Goal: Task Accomplishment & Management: Use online tool/utility

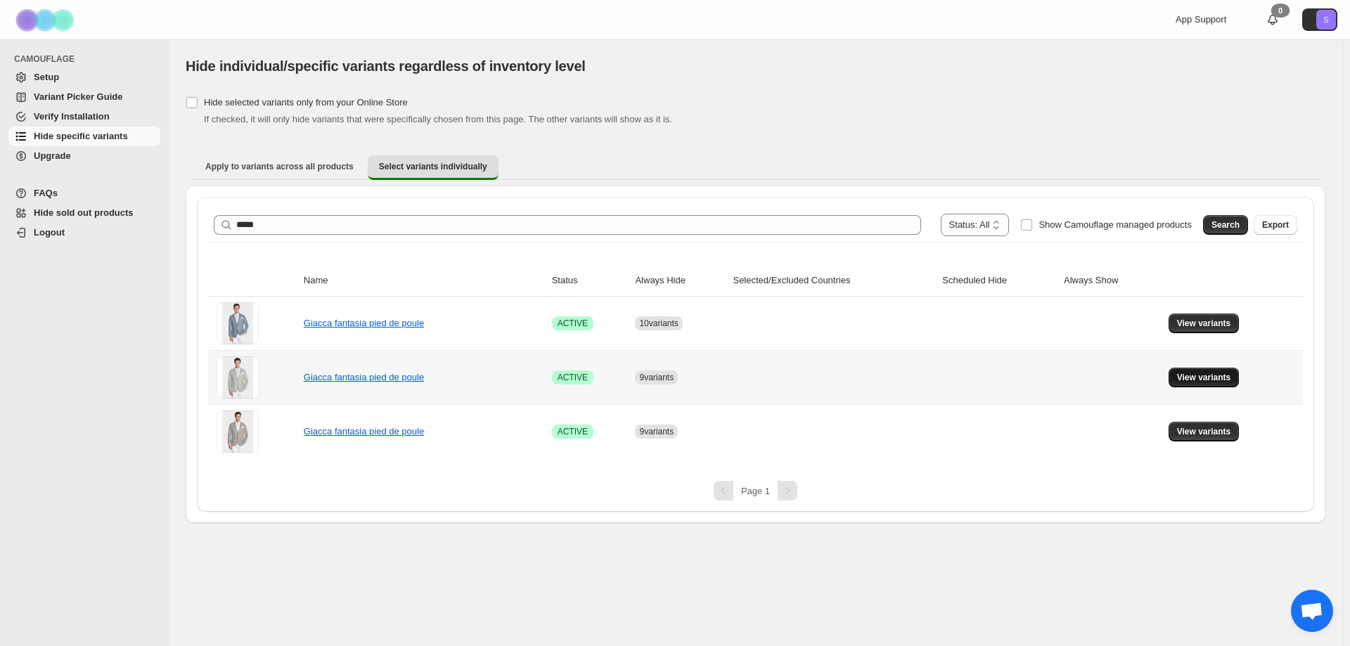
click at [1217, 376] on span "View variants" at bounding box center [1204, 377] width 54 height 11
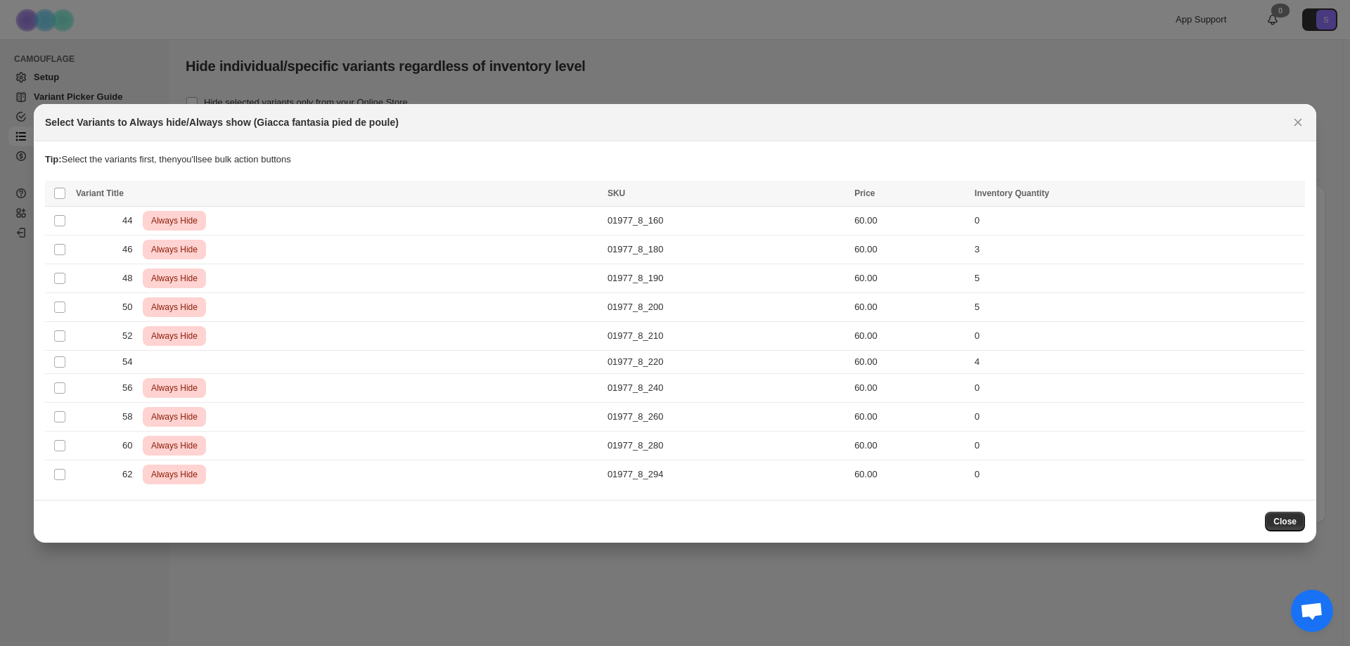
click at [1288, 532] on div "Close" at bounding box center [675, 521] width 1283 height 43
click at [1286, 521] on span "Close" at bounding box center [1285, 521] width 23 height 11
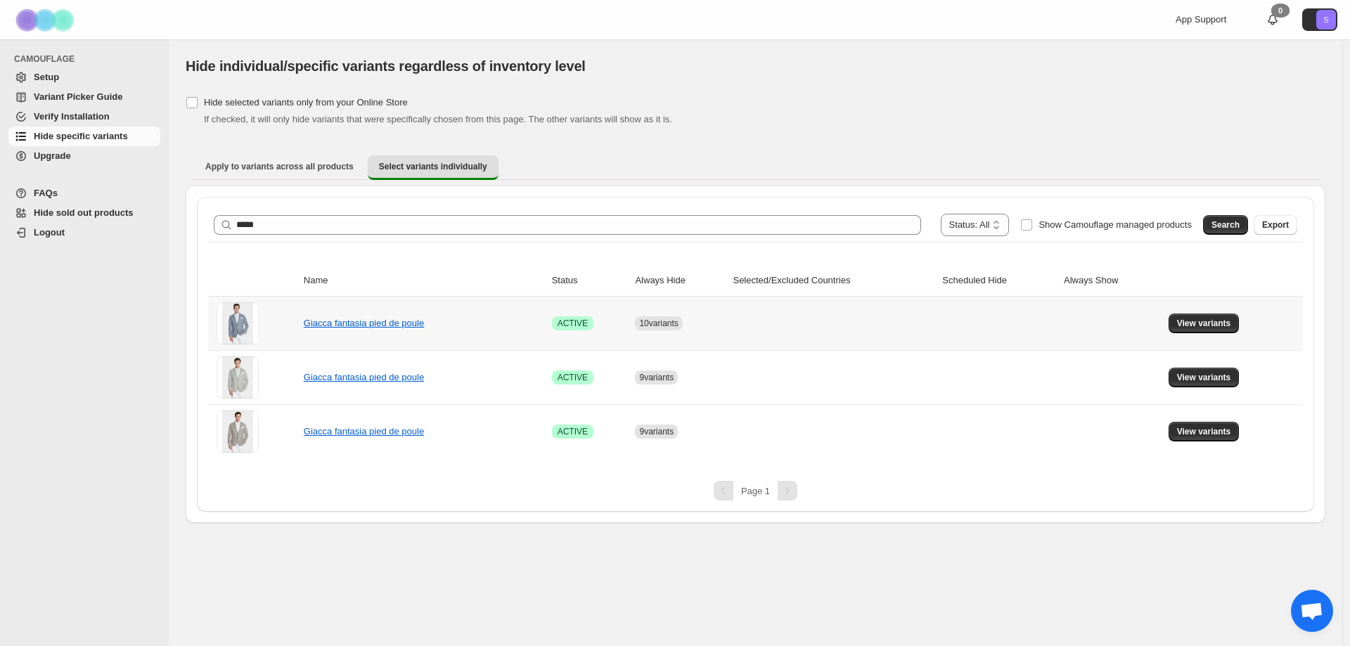
click at [1189, 312] on td "View variants" at bounding box center [1234, 323] width 139 height 53
click at [1194, 316] on button "View variants" at bounding box center [1204, 324] width 71 height 20
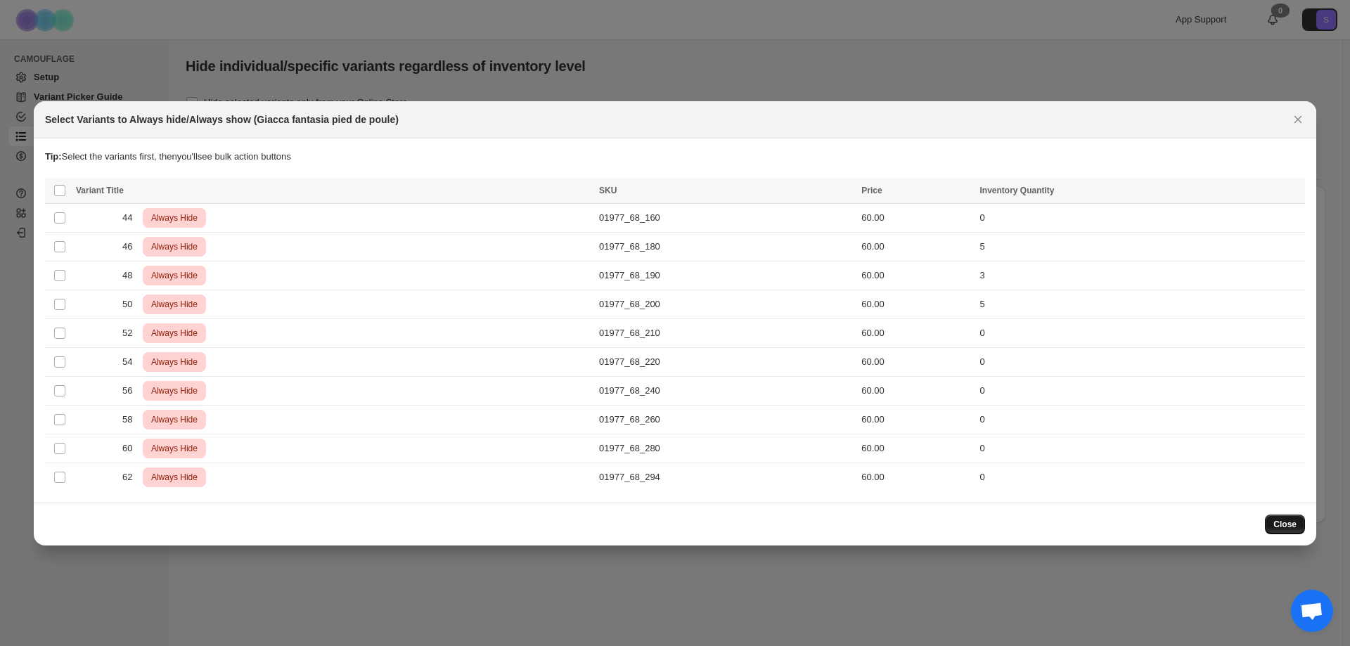
click at [1279, 530] on button "Close" at bounding box center [1285, 525] width 40 height 20
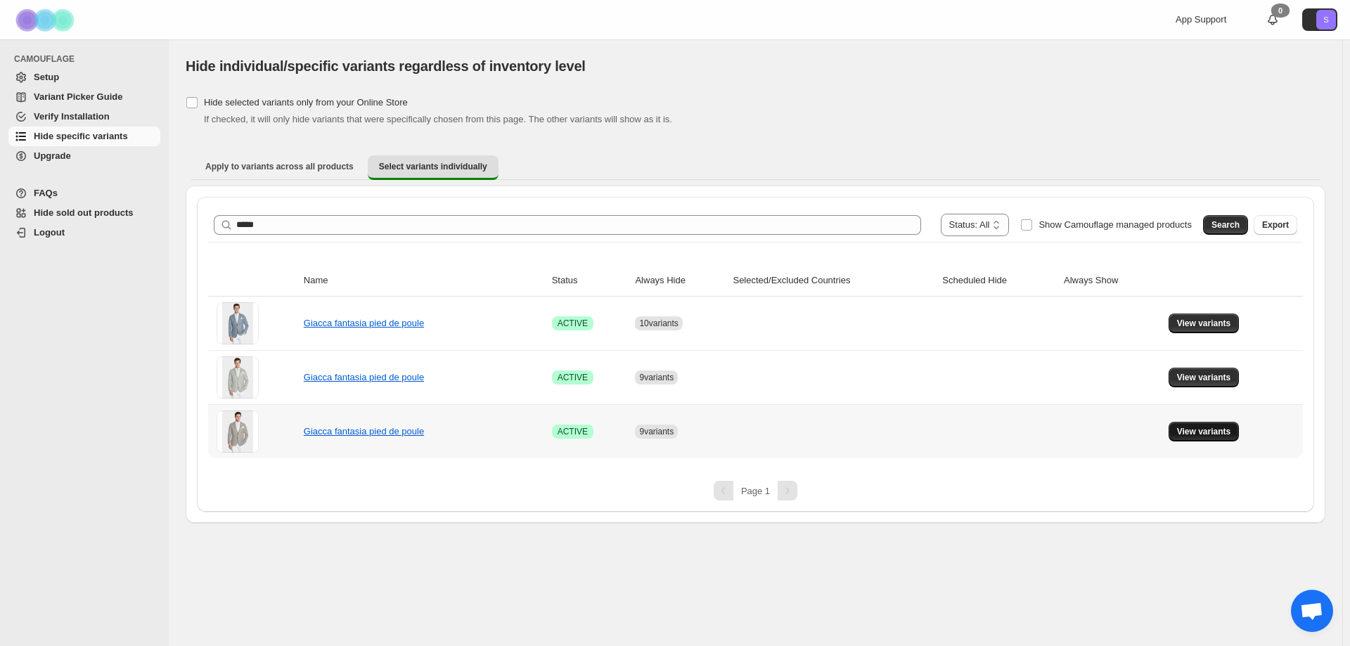
click at [1191, 430] on span "View variants" at bounding box center [1204, 431] width 54 height 11
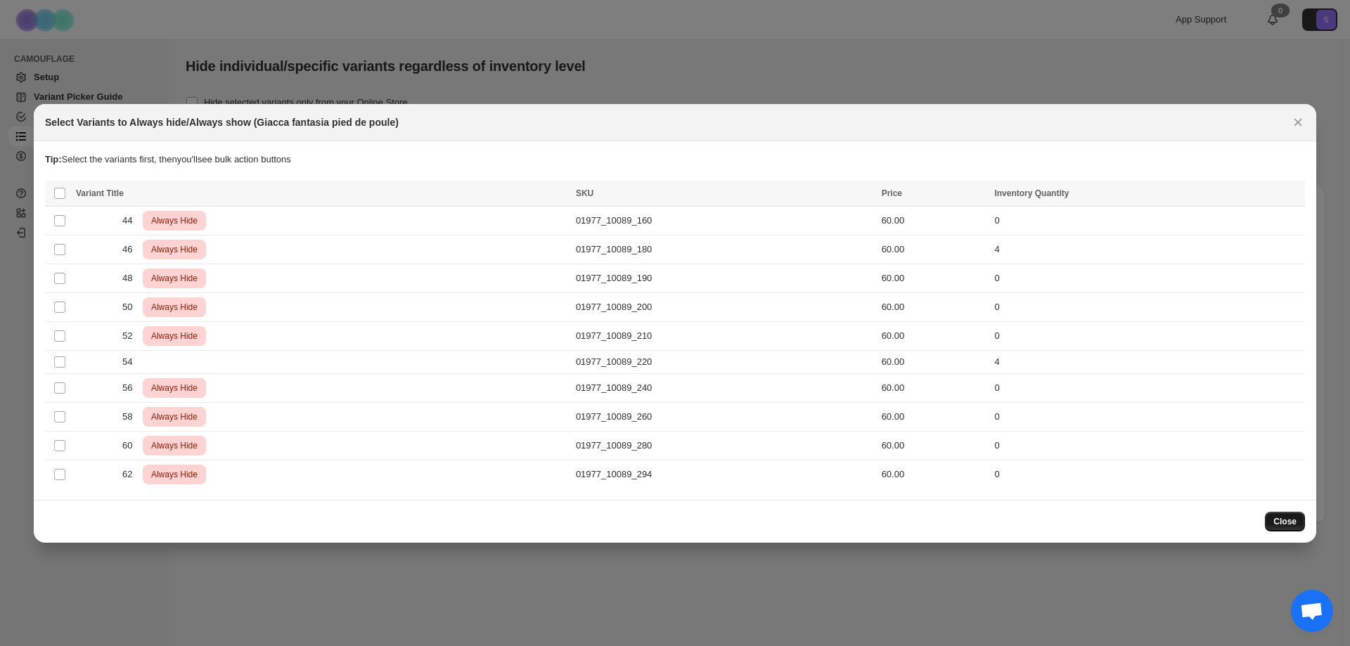
click at [1283, 519] on span "Close" at bounding box center [1285, 521] width 23 height 11
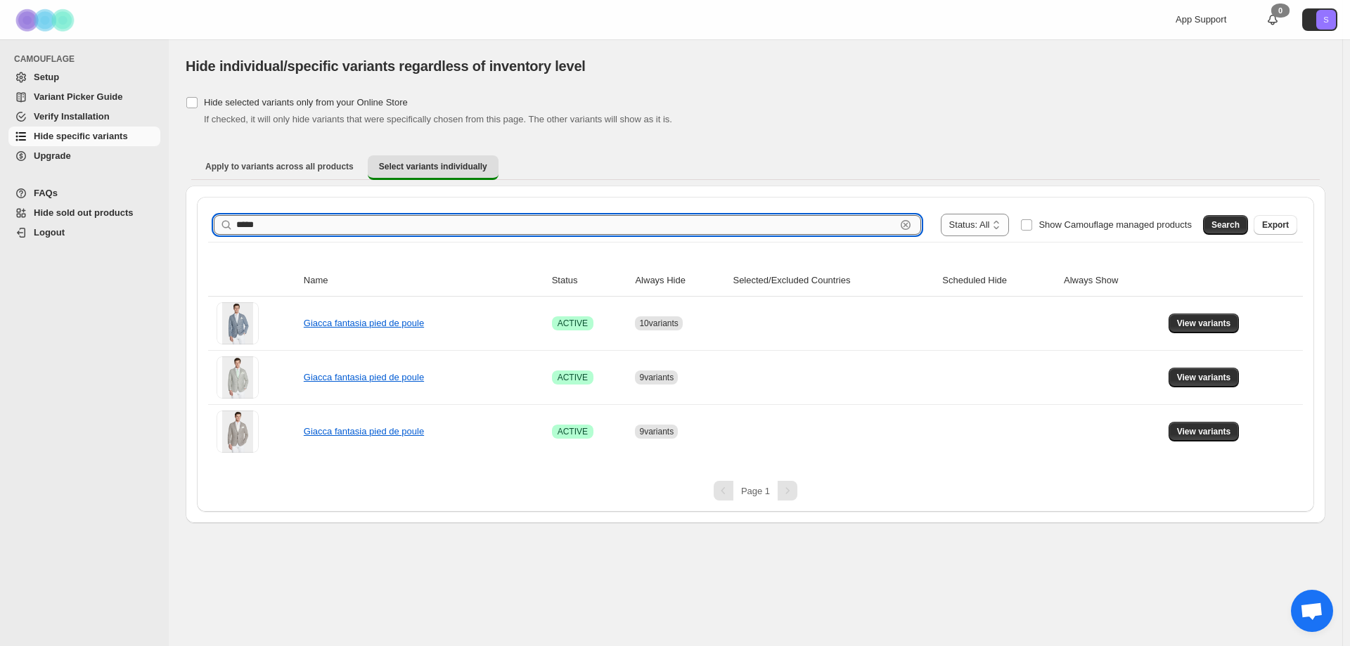
click at [481, 230] on input "*****" at bounding box center [566, 225] width 660 height 20
type input "*****"
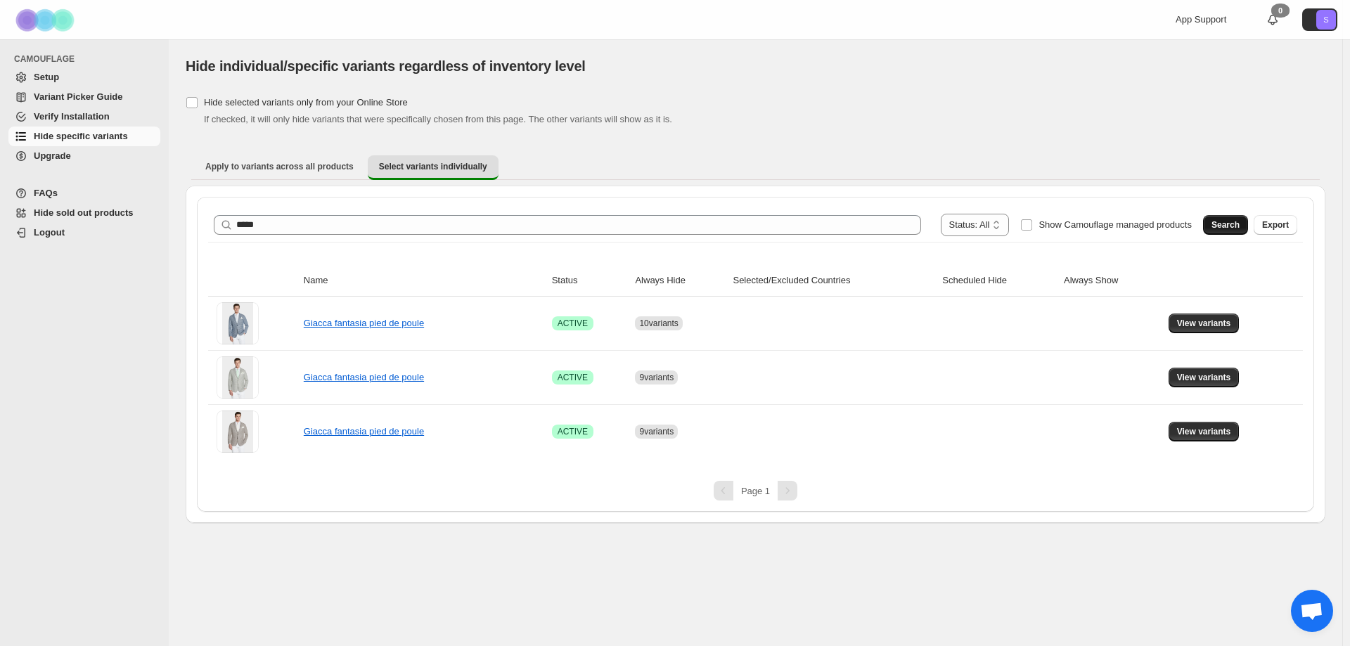
click at [1238, 225] on span "Search" at bounding box center [1226, 224] width 28 height 11
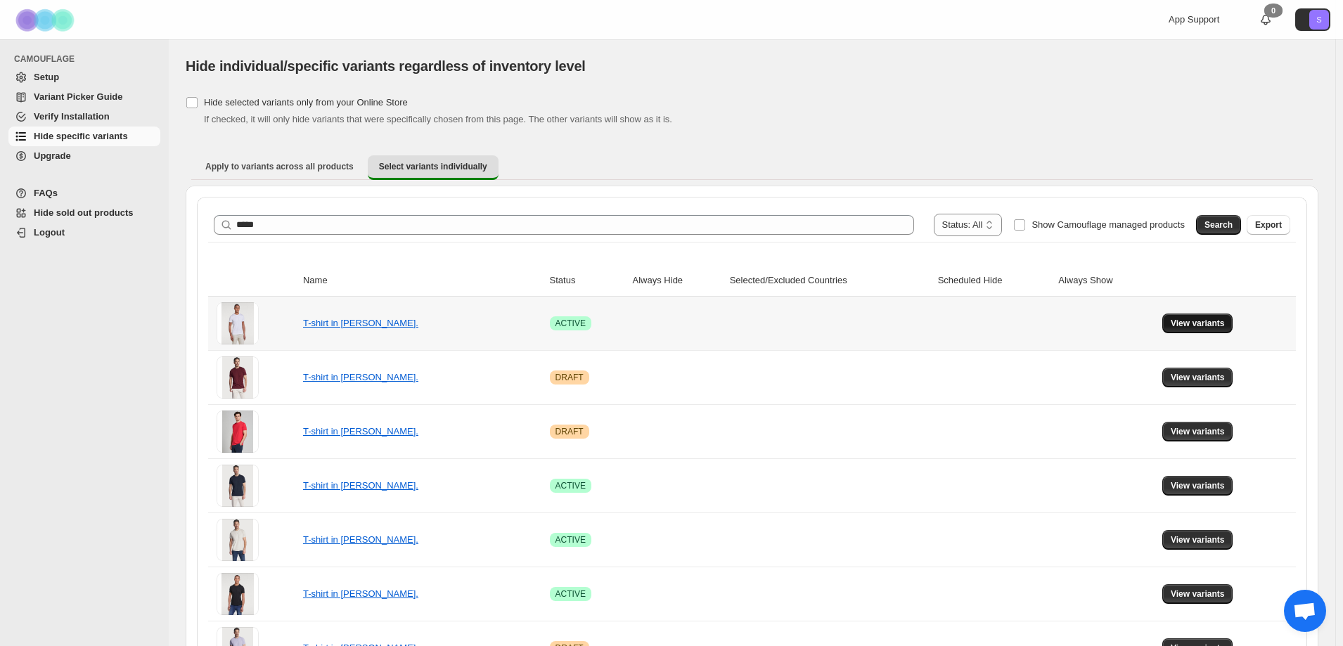
click at [1217, 328] on span "View variants" at bounding box center [1198, 323] width 54 height 11
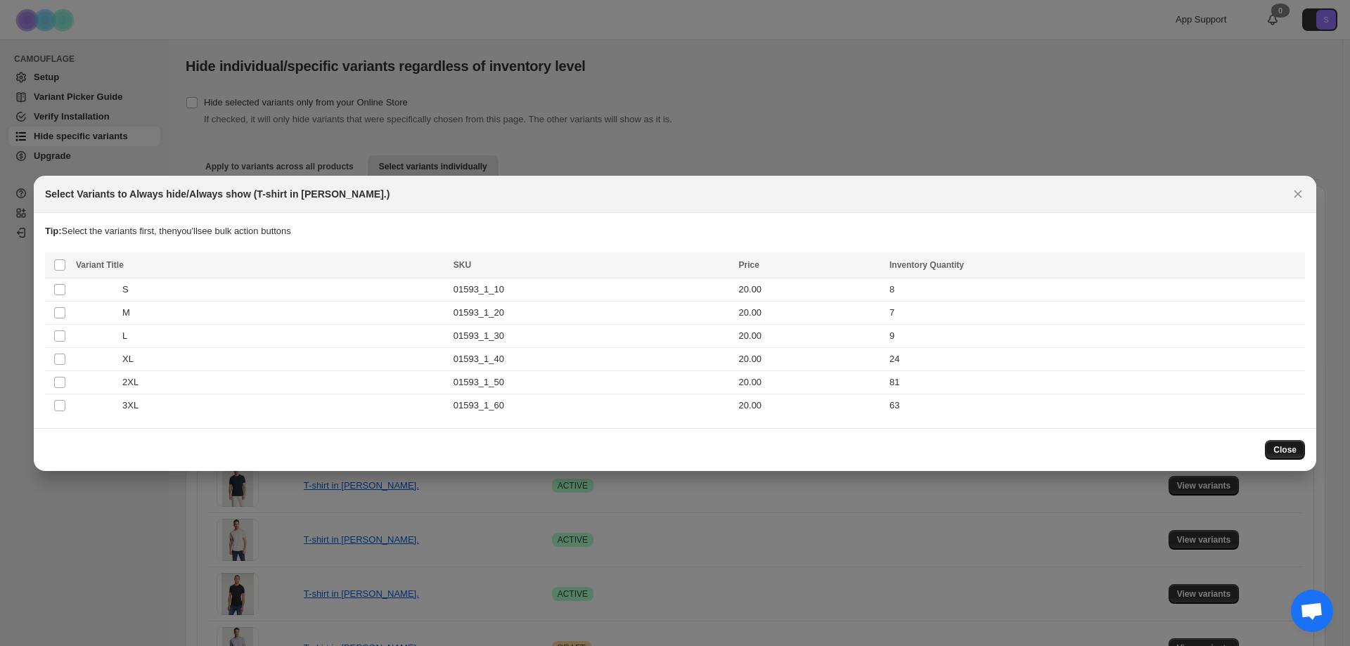
click at [1286, 445] on span "Close" at bounding box center [1285, 449] width 23 height 11
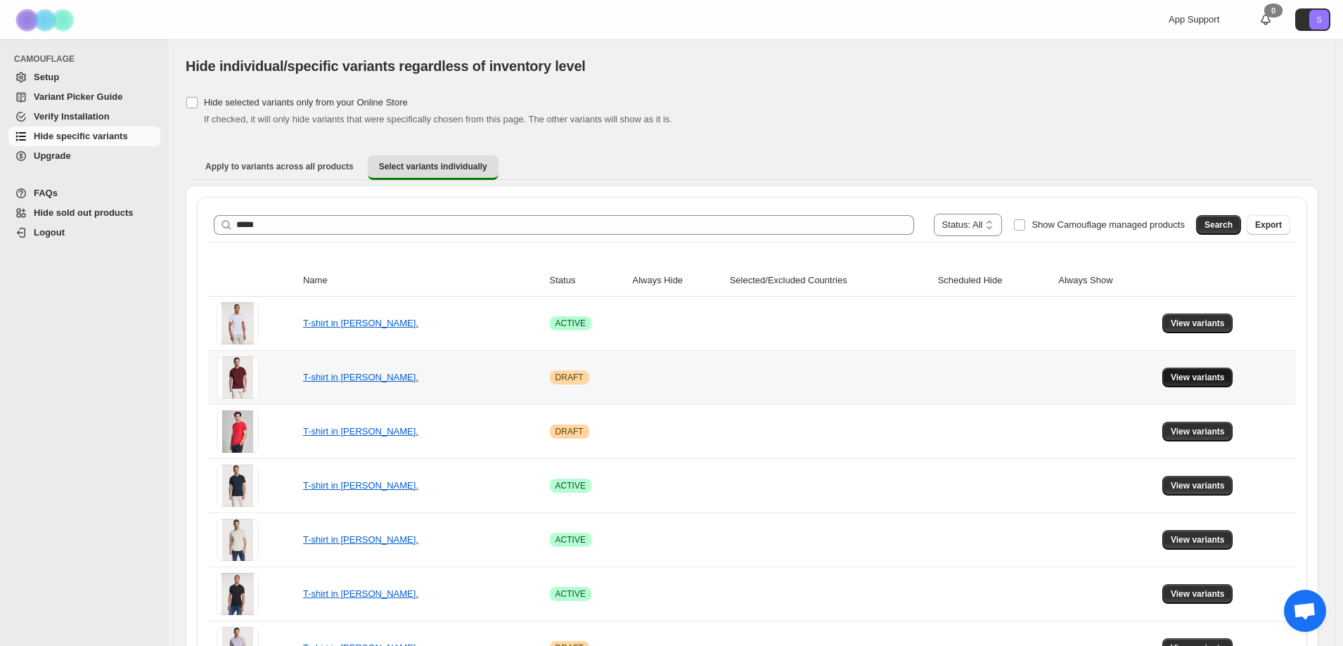
click at [1181, 378] on span "View variants" at bounding box center [1198, 377] width 54 height 11
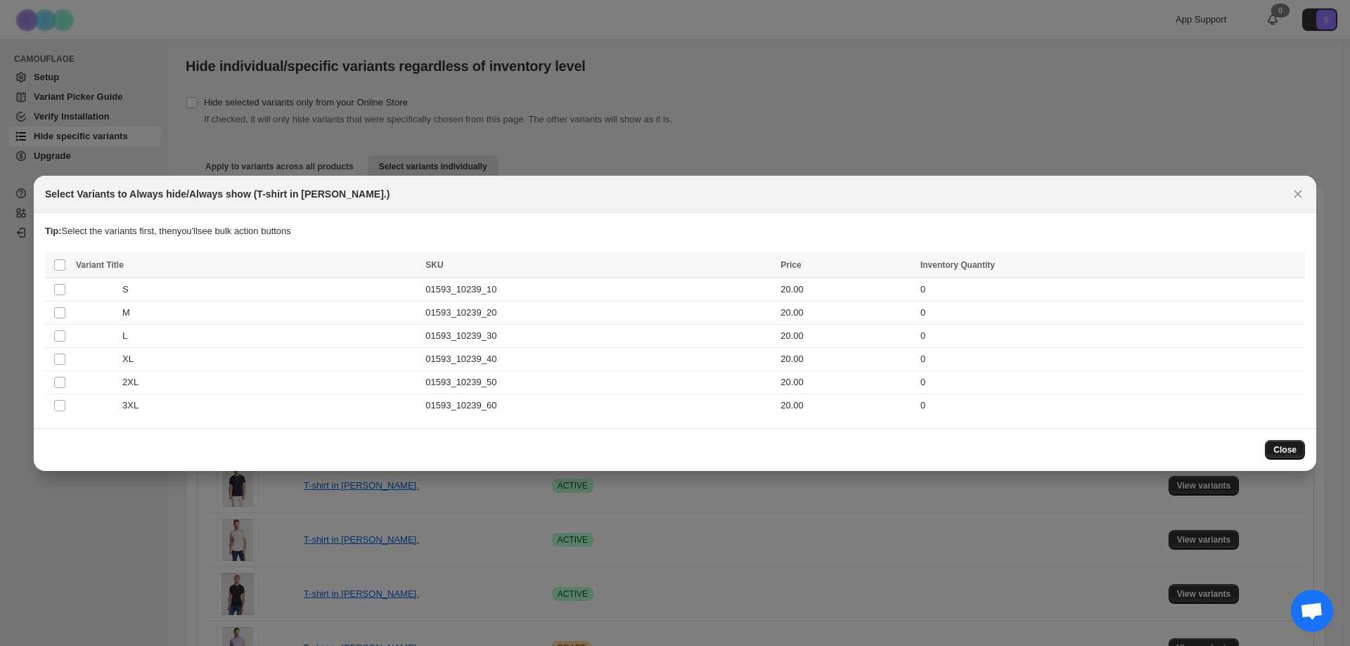
click at [1299, 451] on button "Close" at bounding box center [1285, 450] width 40 height 20
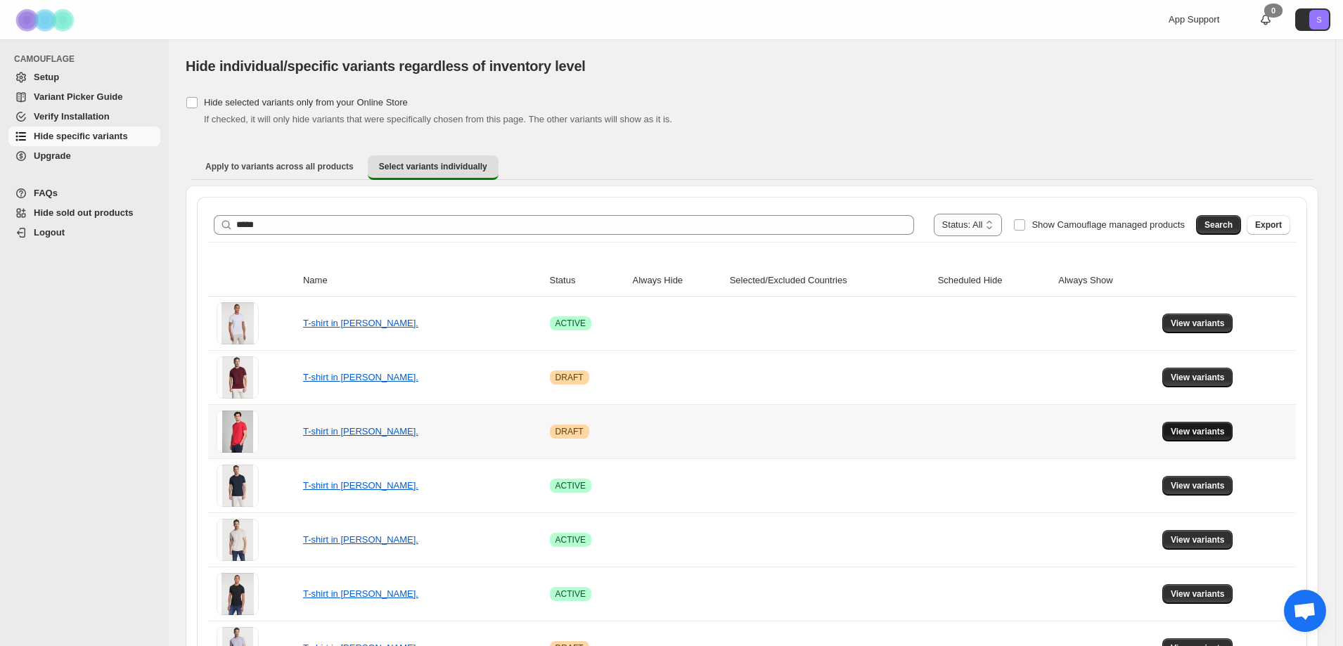
click at [1209, 437] on button "View variants" at bounding box center [1197, 432] width 71 height 20
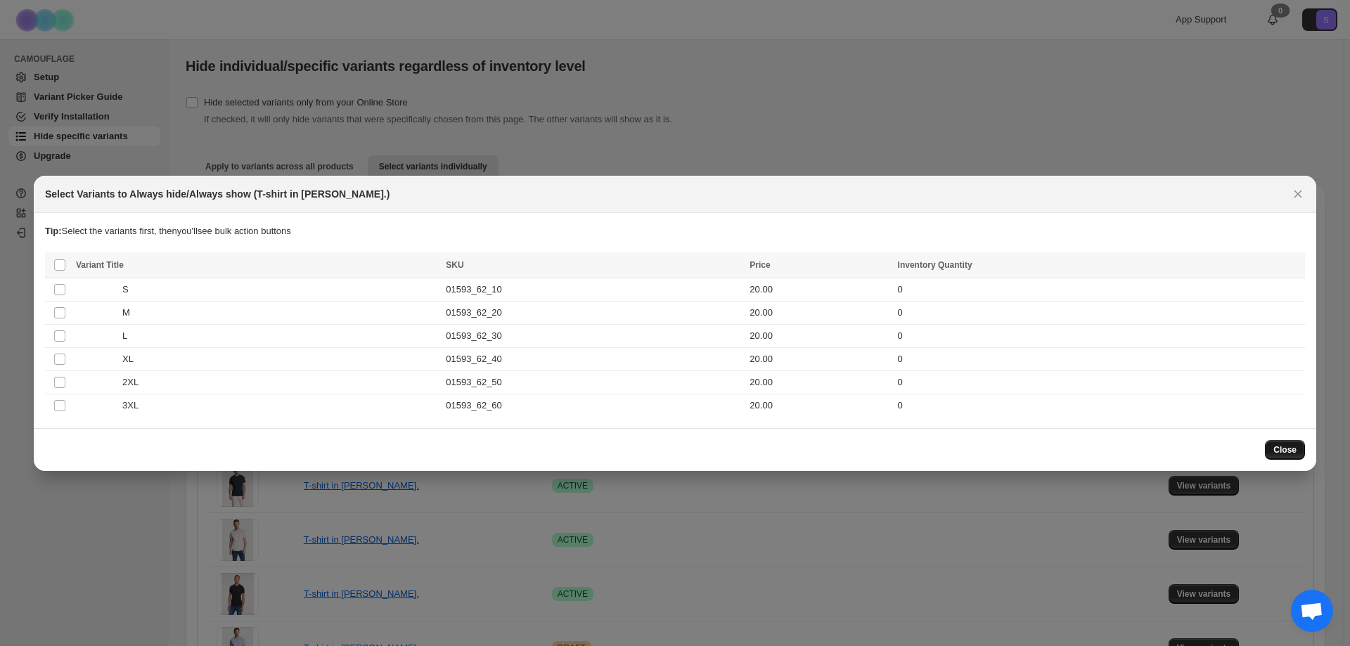
click at [1285, 447] on span "Close" at bounding box center [1285, 449] width 23 height 11
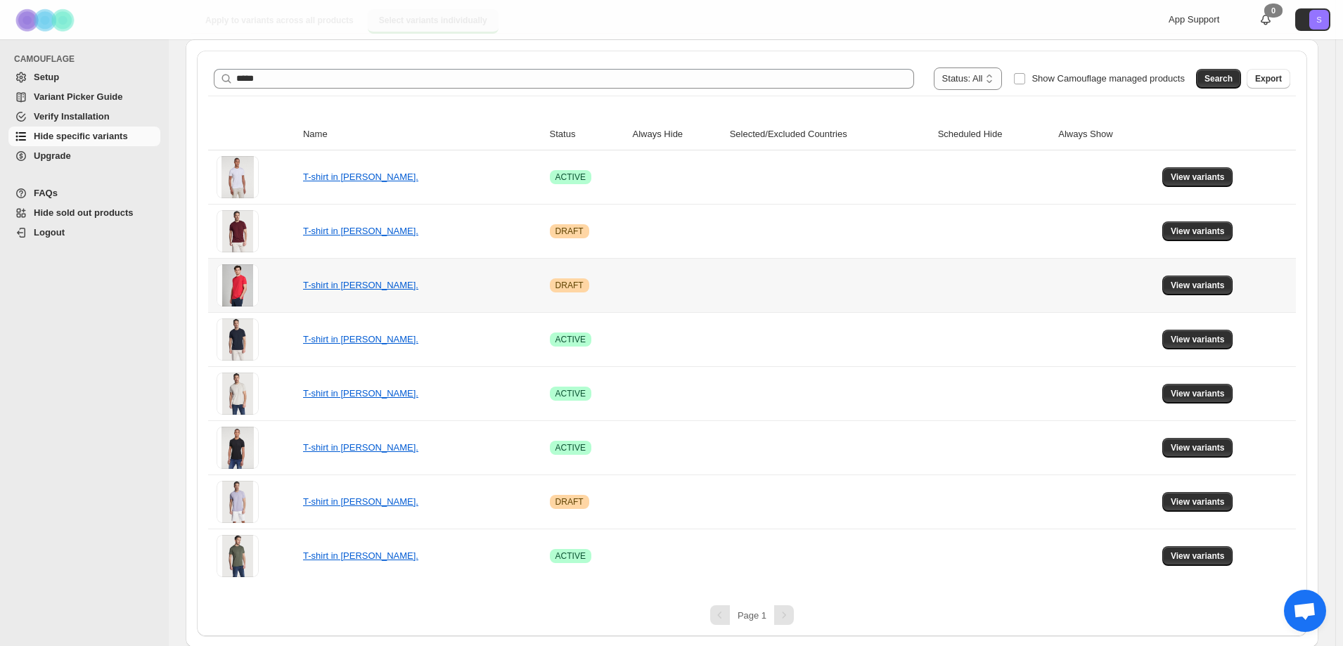
scroll to position [148, 0]
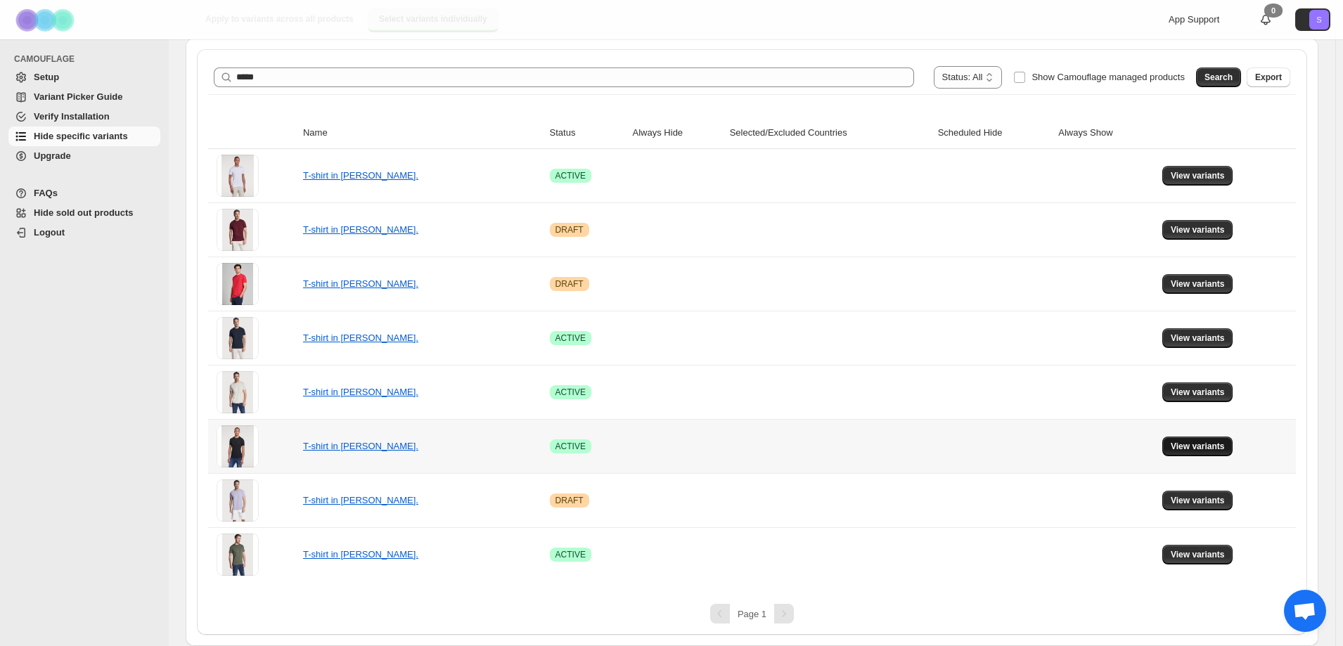
click at [1217, 448] on span "View variants" at bounding box center [1198, 446] width 54 height 11
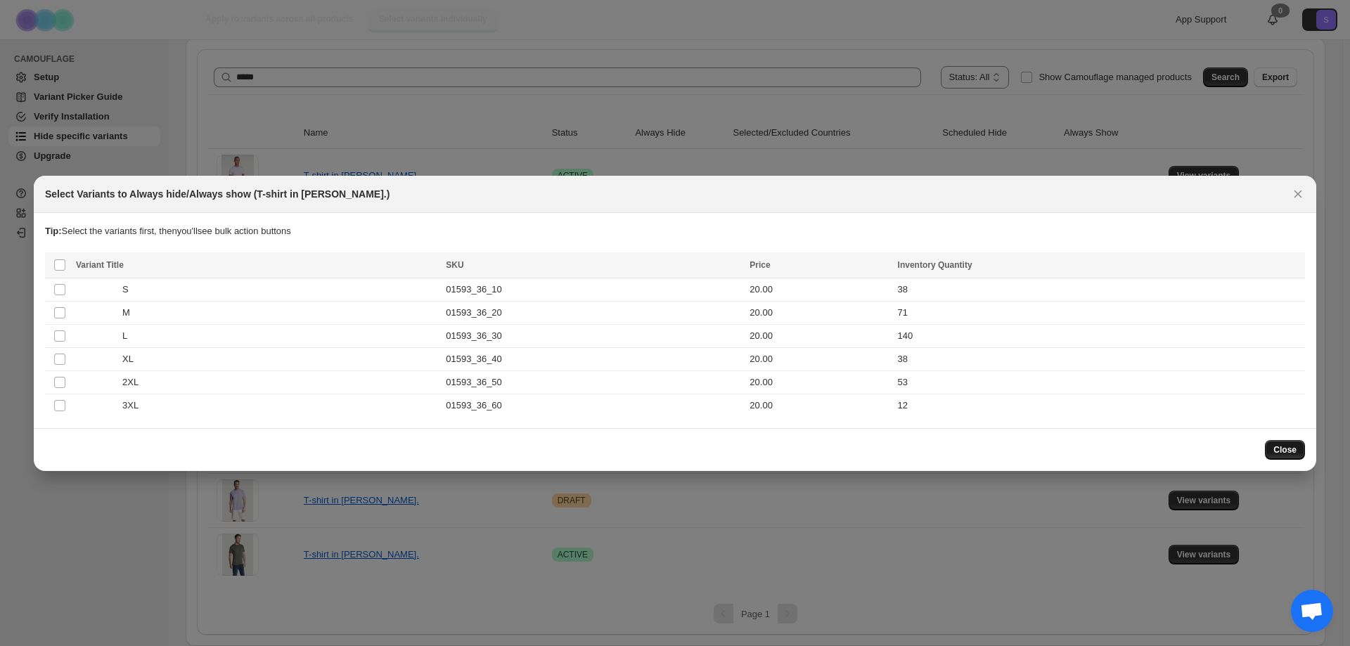
click at [1290, 448] on span "Close" at bounding box center [1285, 449] width 23 height 11
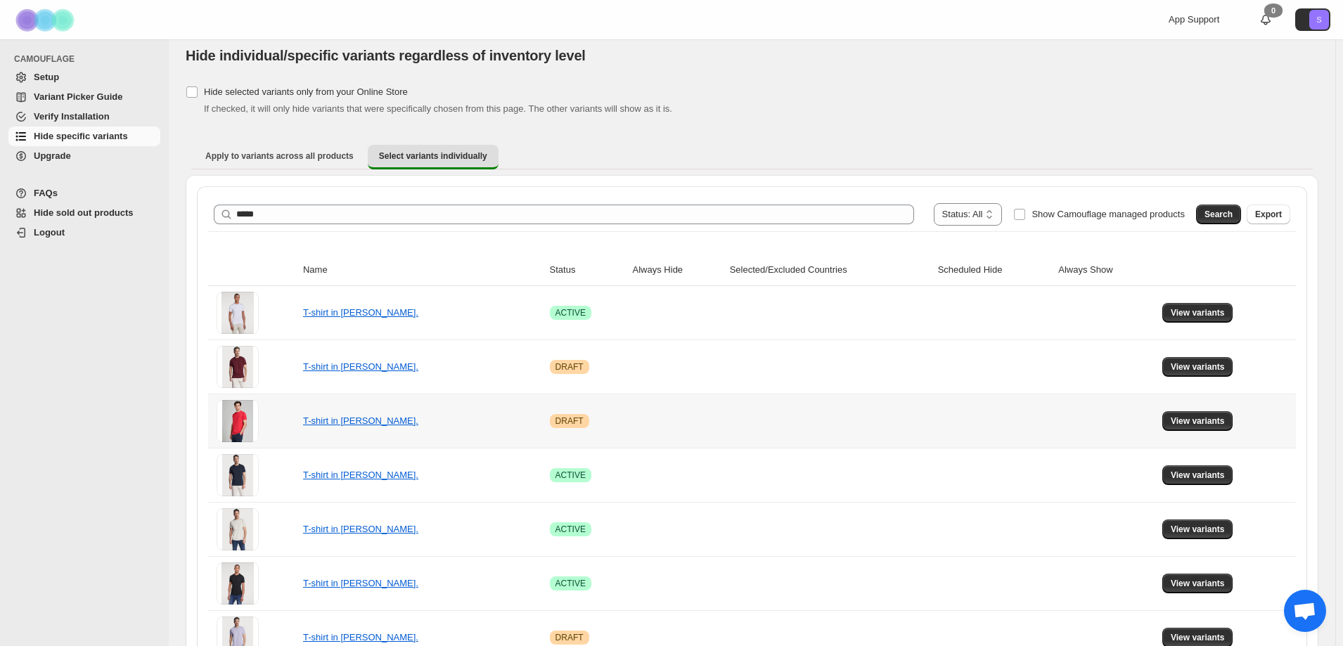
scroll to position [7, 0]
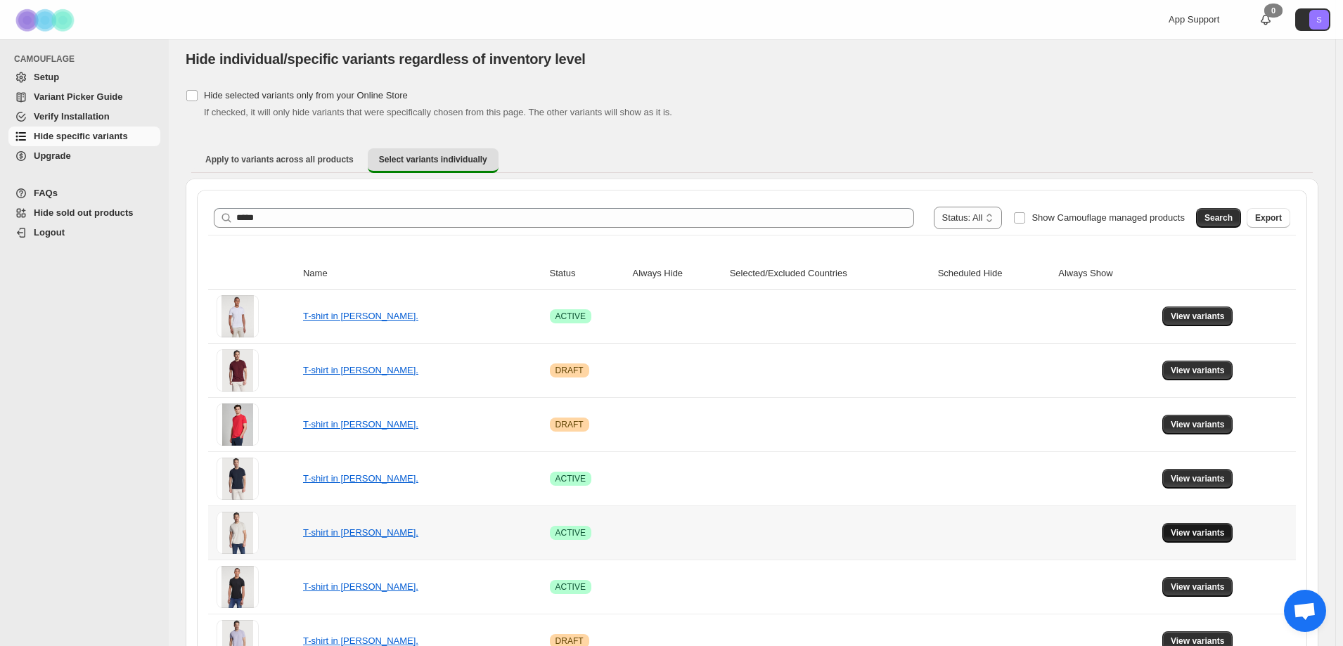
click at [1184, 538] on span "View variants" at bounding box center [1198, 532] width 54 height 11
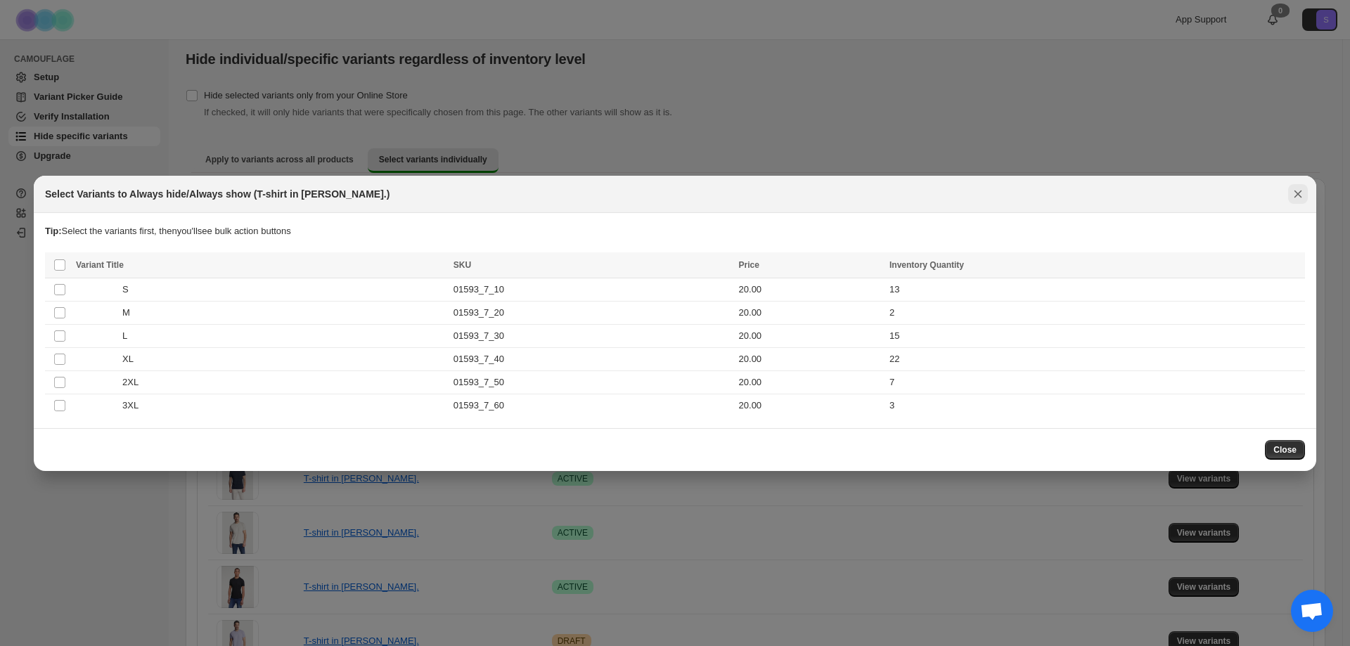
click at [1295, 188] on icon "Close" at bounding box center [1298, 194] width 14 height 14
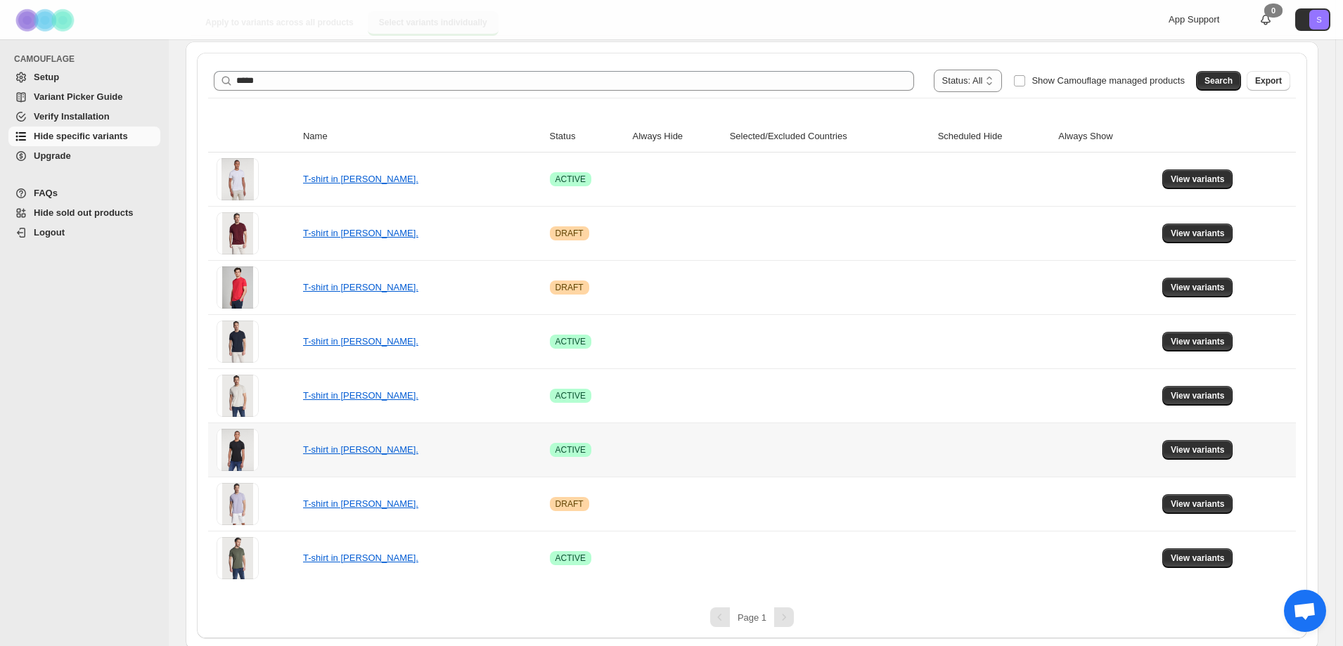
scroll to position [148, 0]
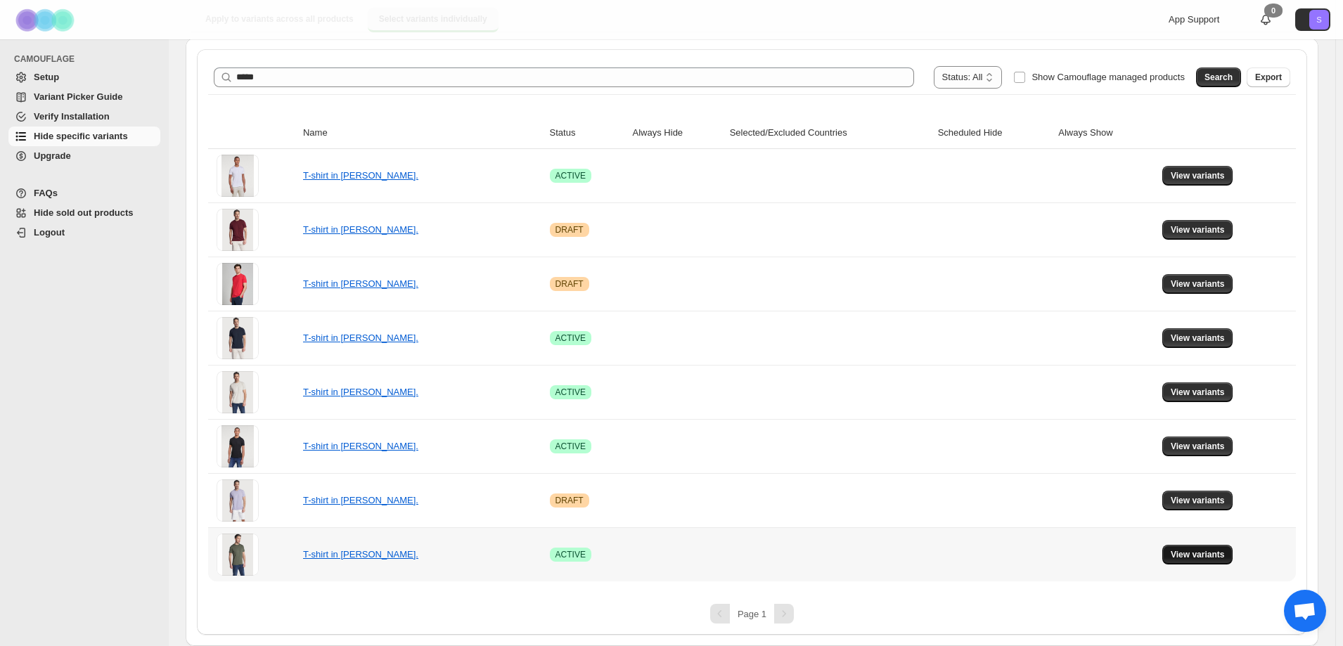
click at [1200, 551] on span "View variants" at bounding box center [1198, 554] width 54 height 11
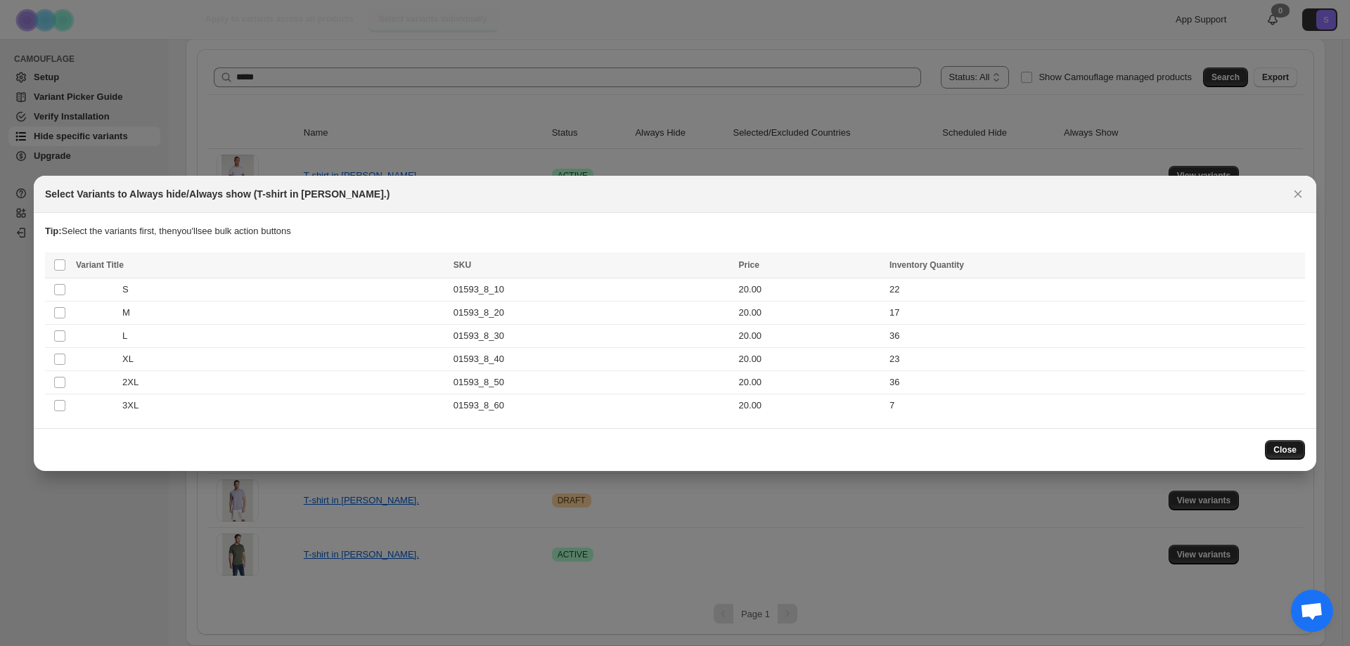
click at [1278, 447] on span "Close" at bounding box center [1285, 449] width 23 height 11
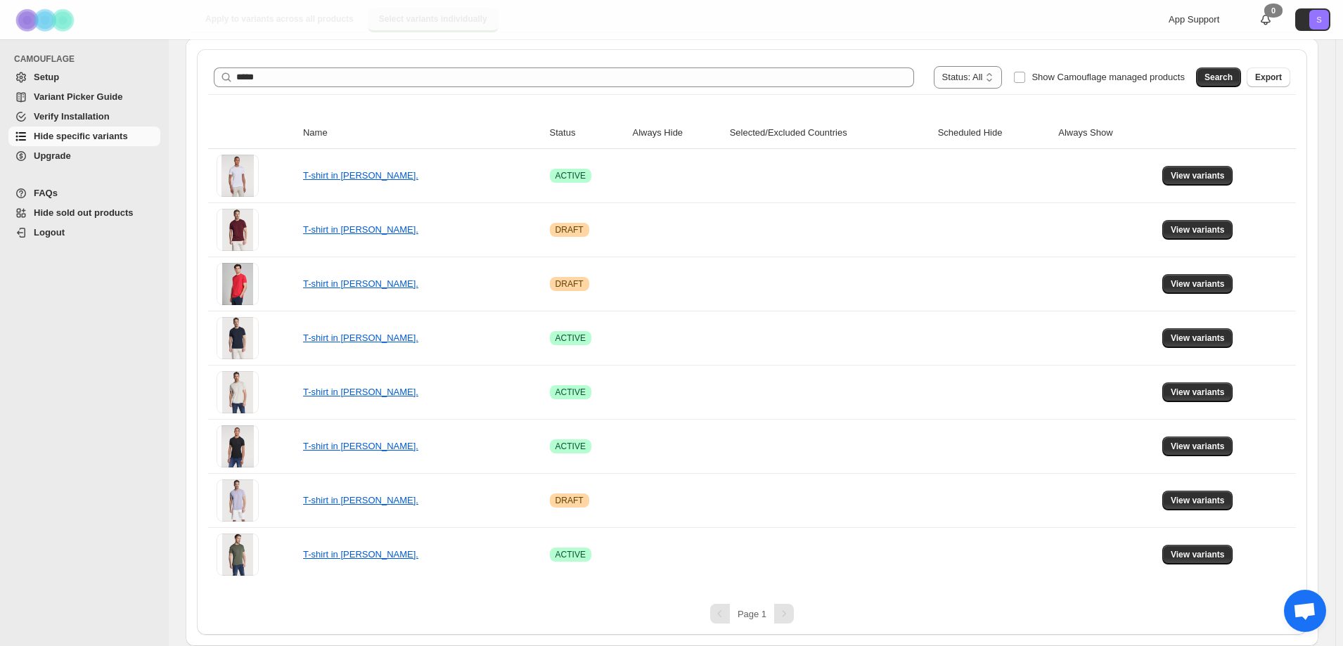
click at [785, 618] on div "Pagination" at bounding box center [784, 614] width 20 height 20
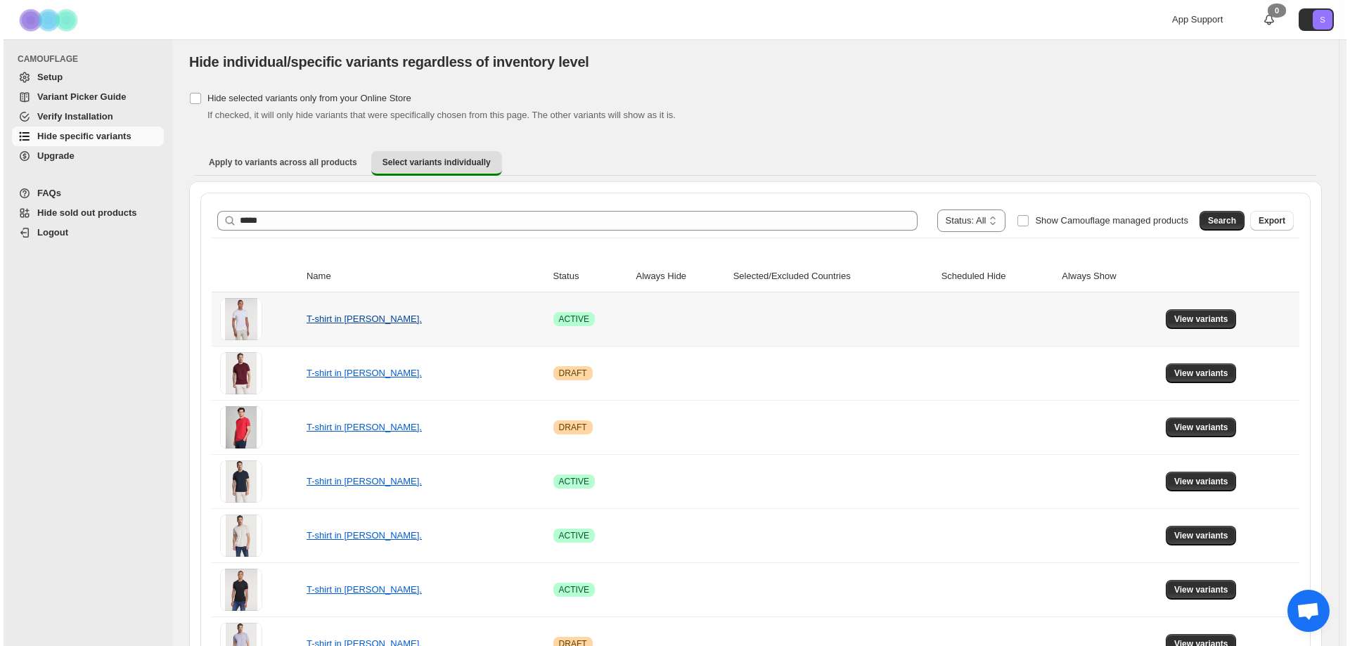
scroll to position [0, 0]
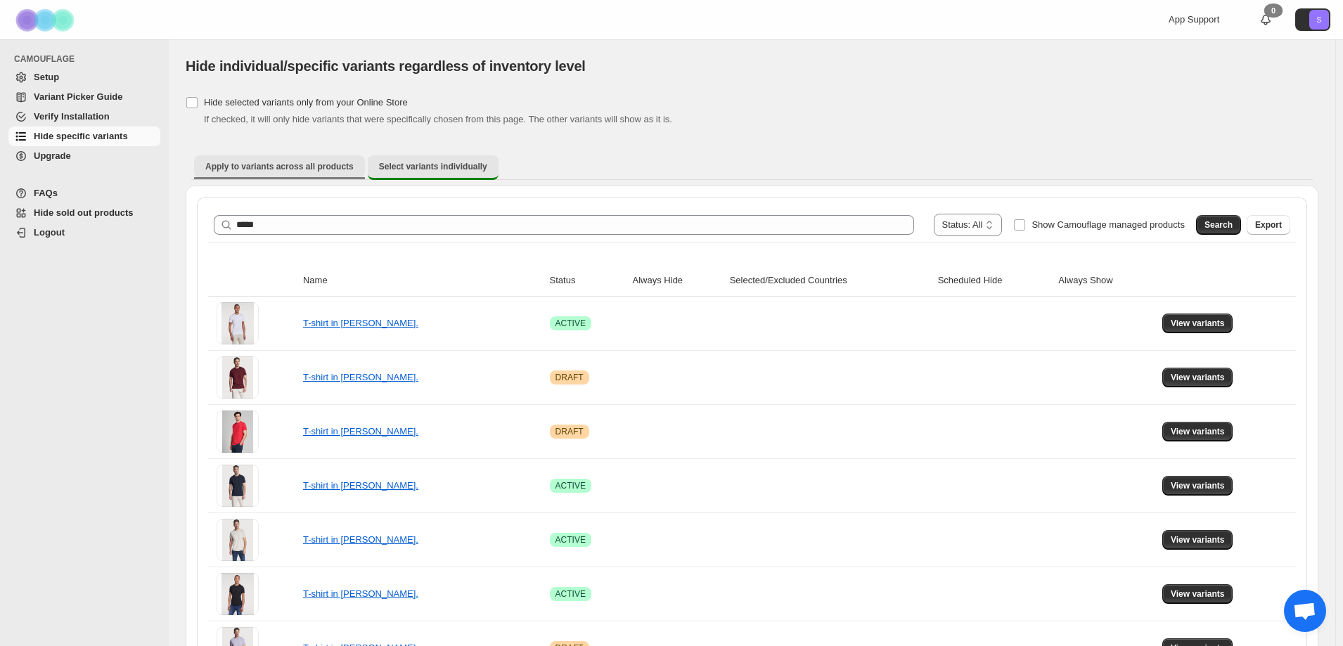
click at [335, 171] on span "Apply to variants across all products" at bounding box center [279, 166] width 148 height 11
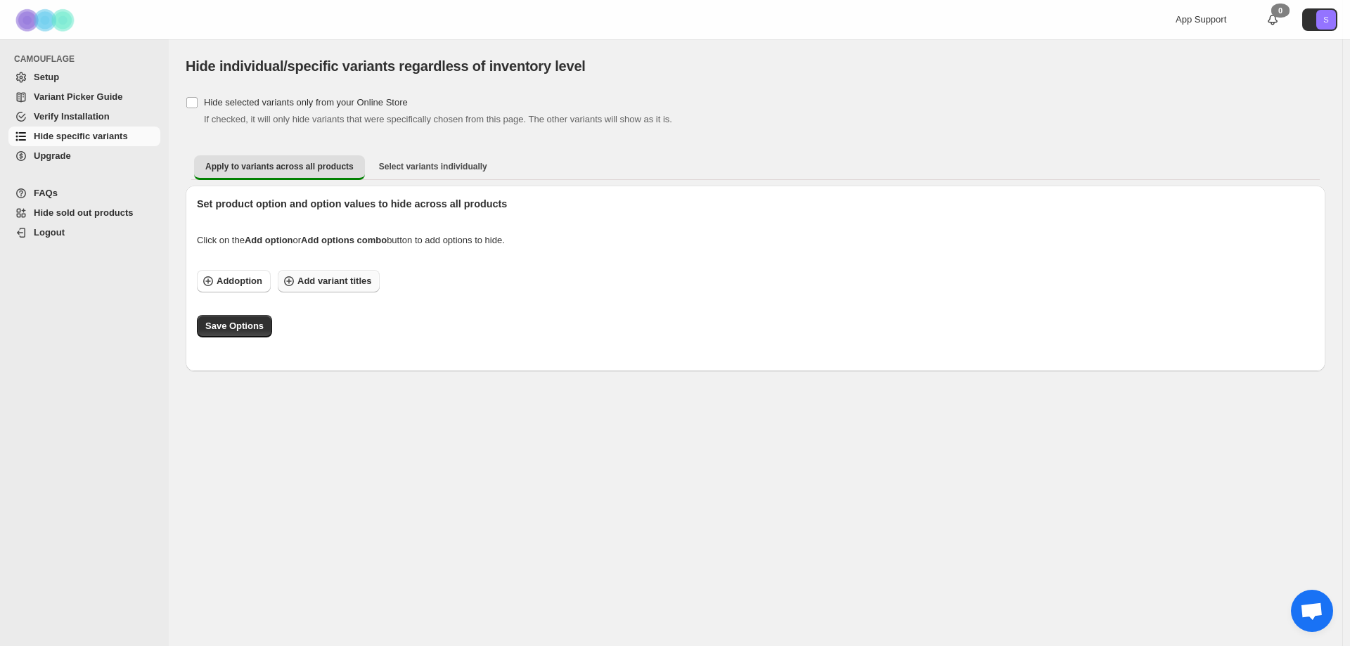
click at [341, 280] on span "Add variant titles" at bounding box center [334, 281] width 74 height 14
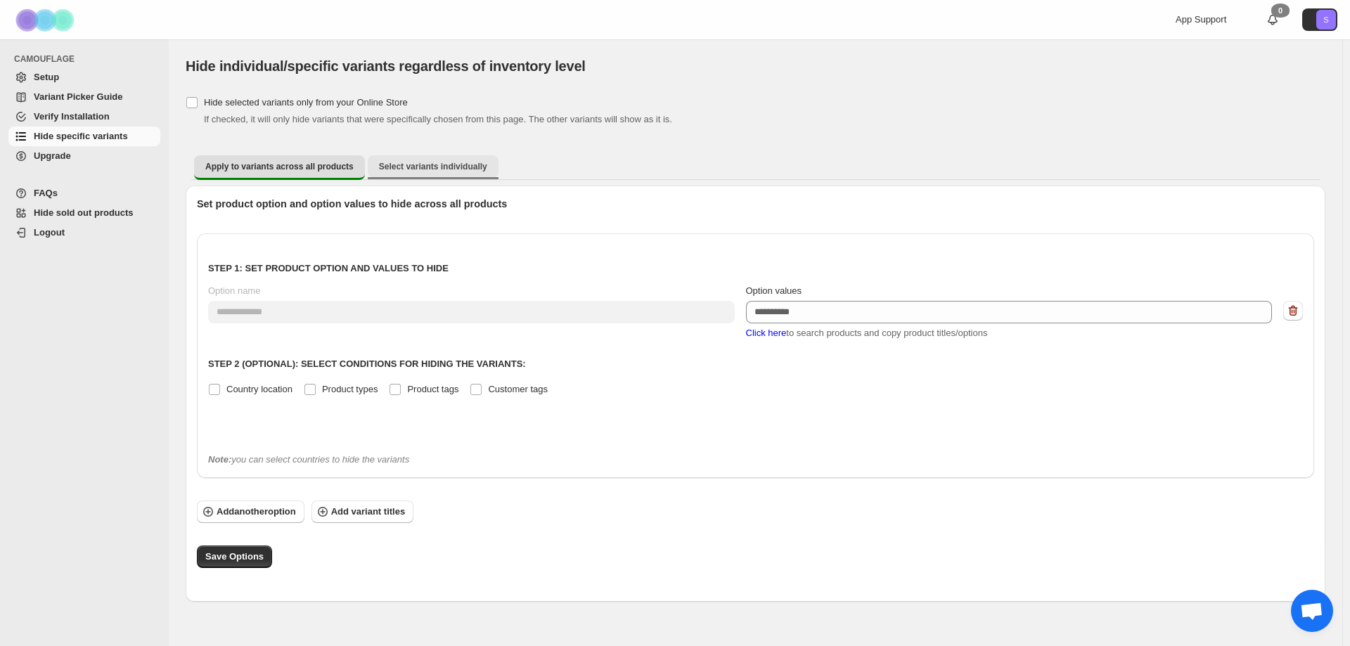
click at [432, 170] on span "Select variants individually" at bounding box center [433, 166] width 108 height 11
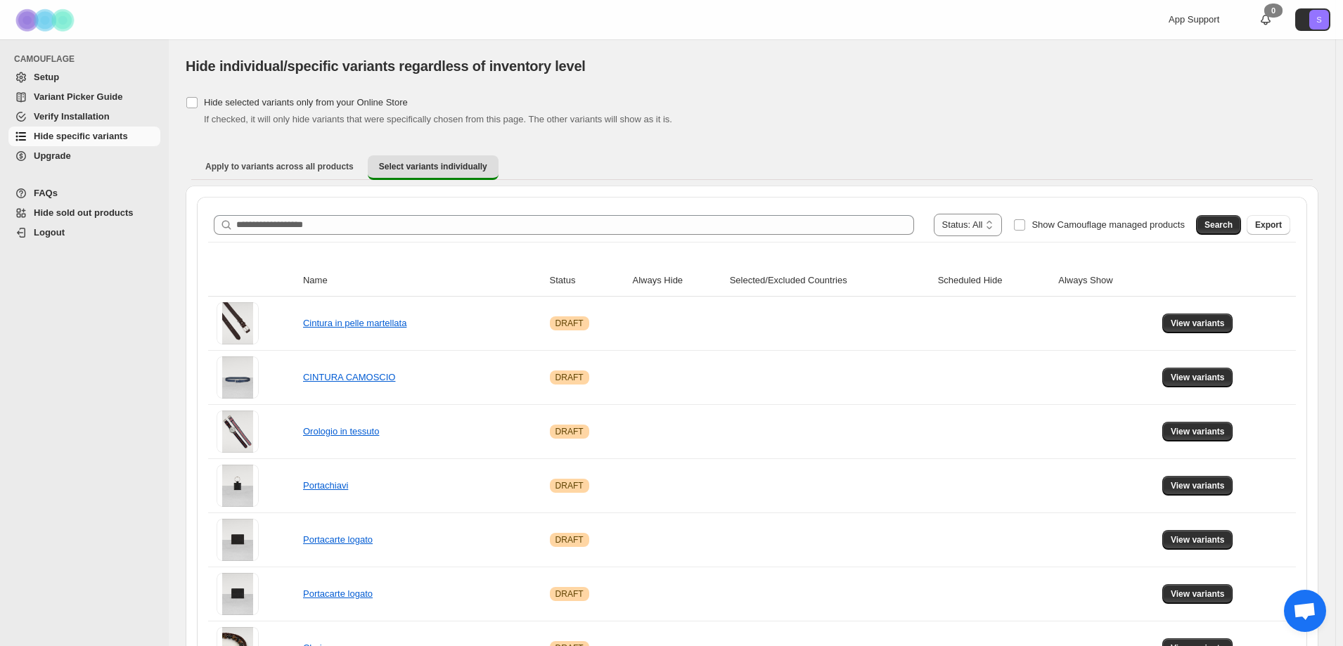
click at [553, 209] on div "**********" at bounding box center [752, 225] width 1088 height 34
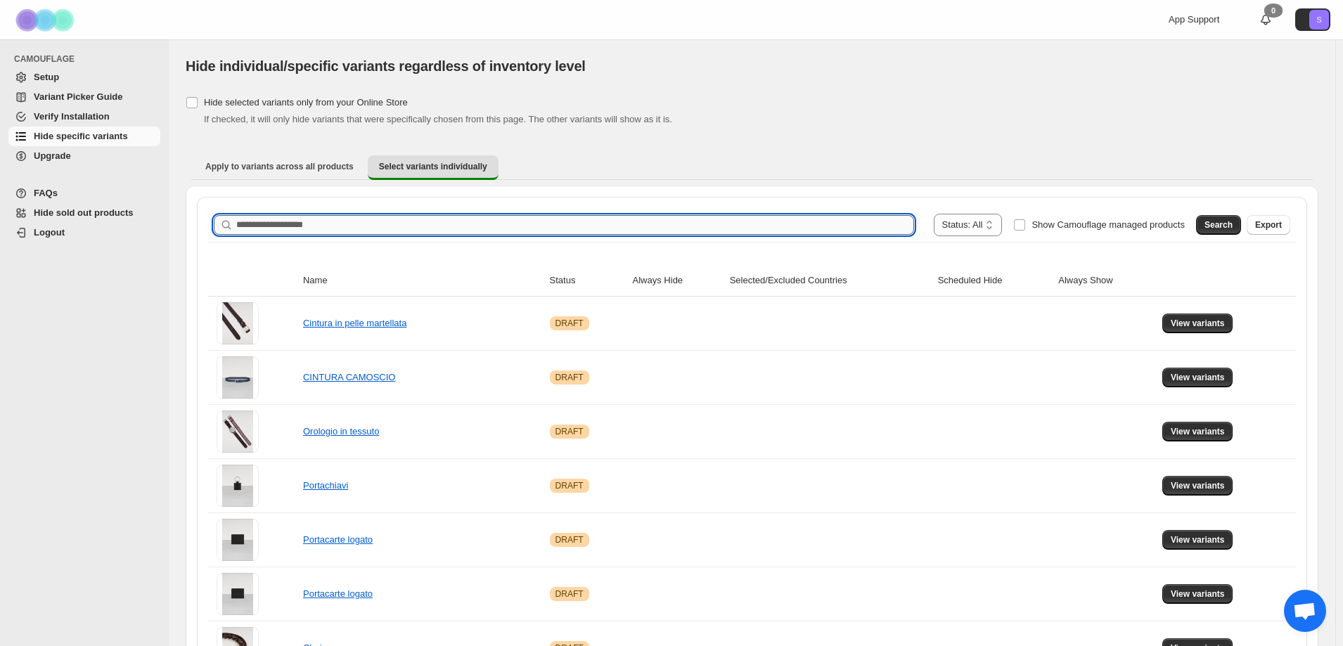
click at [555, 218] on input "Search product name" at bounding box center [575, 225] width 678 height 20
type input "*****"
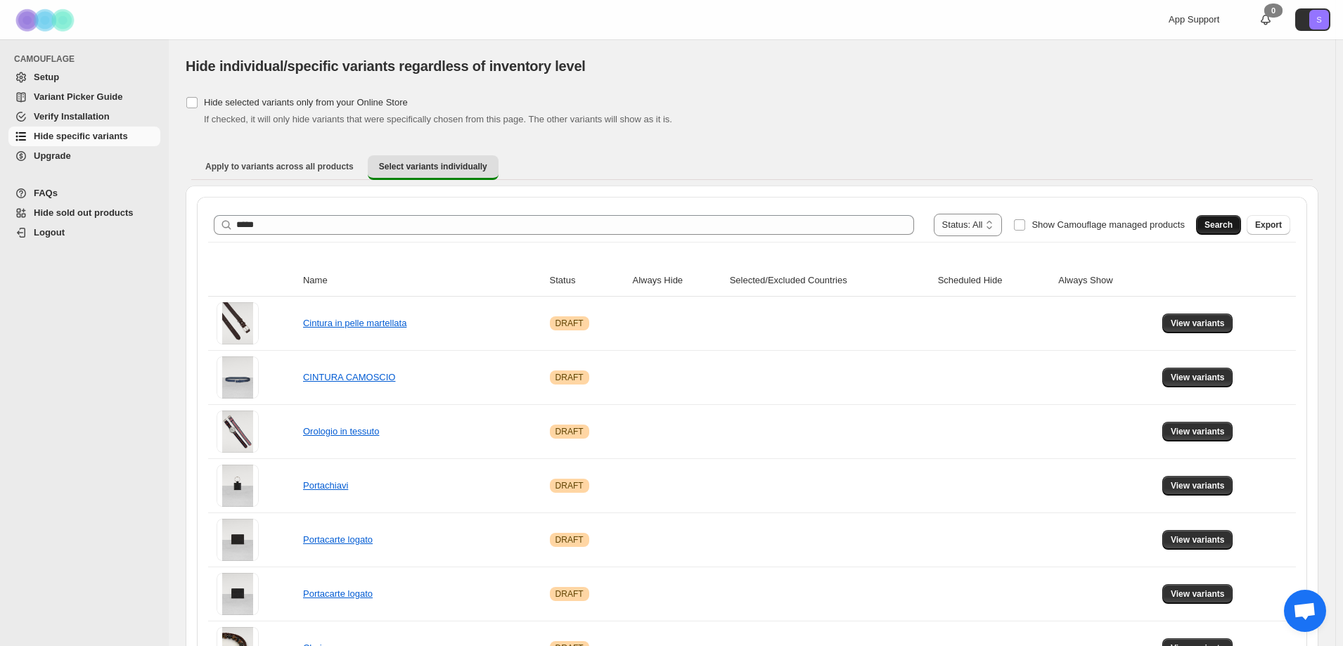
click at [1227, 219] on button "Search" at bounding box center [1218, 225] width 45 height 20
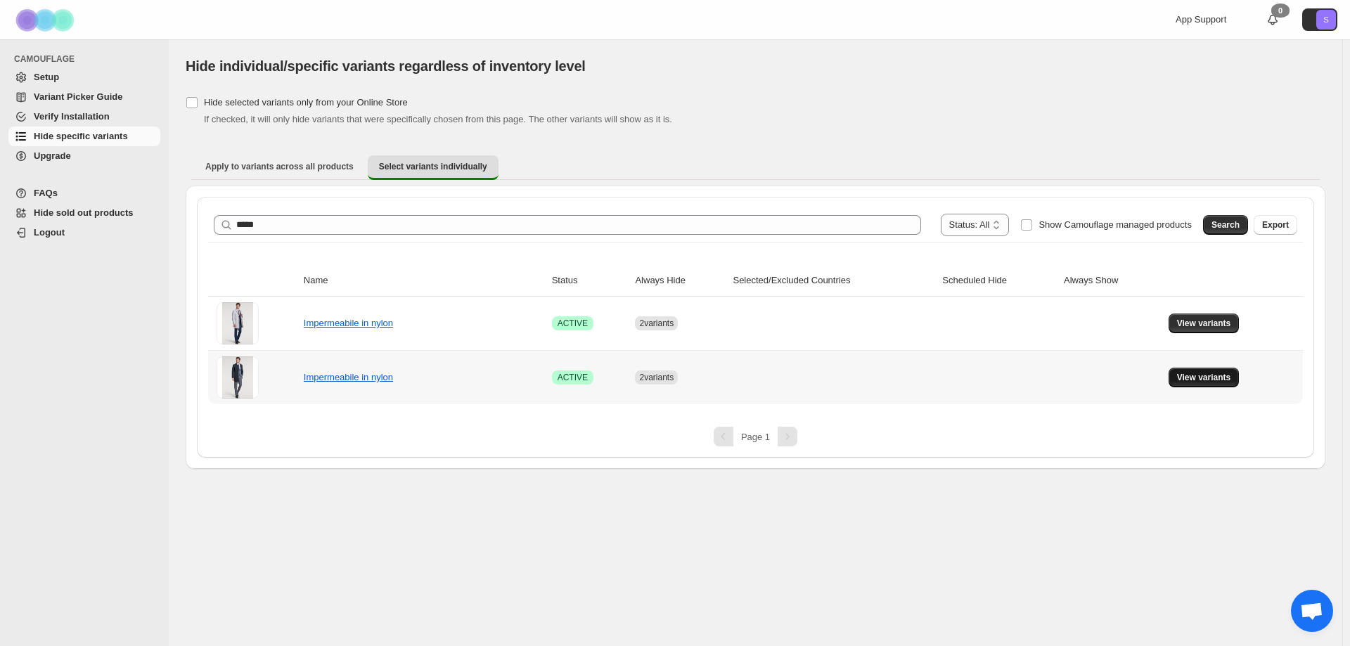
click at [1191, 378] on span "View variants" at bounding box center [1204, 377] width 54 height 11
